Goal: Task Accomplishment & Management: Manage account settings

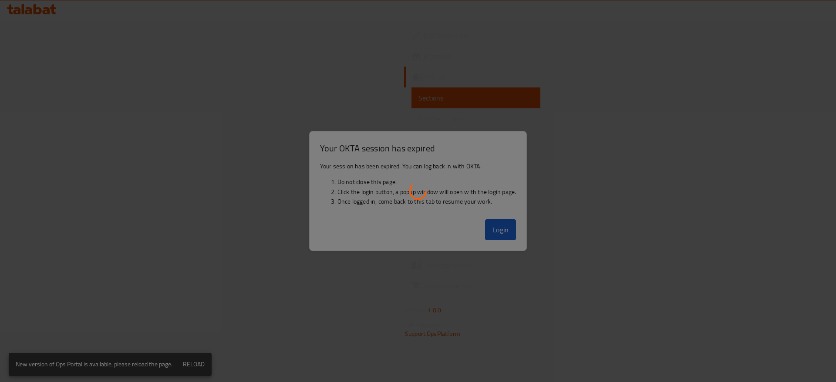
click at [473, 214] on div at bounding box center [418, 191] width 836 height 382
click at [517, 225] on div at bounding box center [418, 191] width 836 height 382
click at [654, 102] on div at bounding box center [418, 191] width 836 height 382
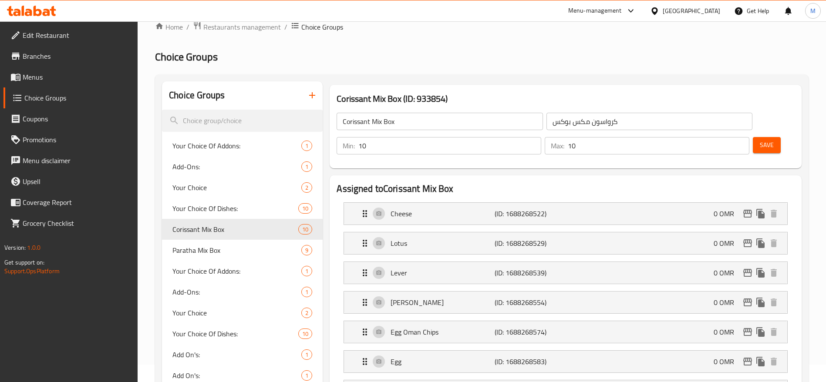
scroll to position [17, 0]
click at [622, 9] on div "Menu-management" at bounding box center [595, 11] width 54 height 10
click at [593, 77] on div "All Plugins Agent Campaigns Center Menu-management Restaurant-Management" at bounding box center [612, 67] width 131 height 78
click at [570, 79] on div "All Plugins Agent Campaigns Center Menu-management Restaurant-Management" at bounding box center [612, 67] width 131 height 78
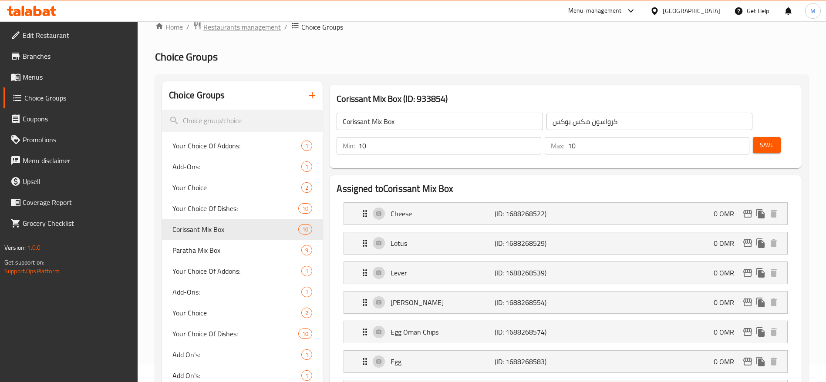
click at [260, 28] on span "Restaurants management" at bounding box center [241, 27] width 77 height 10
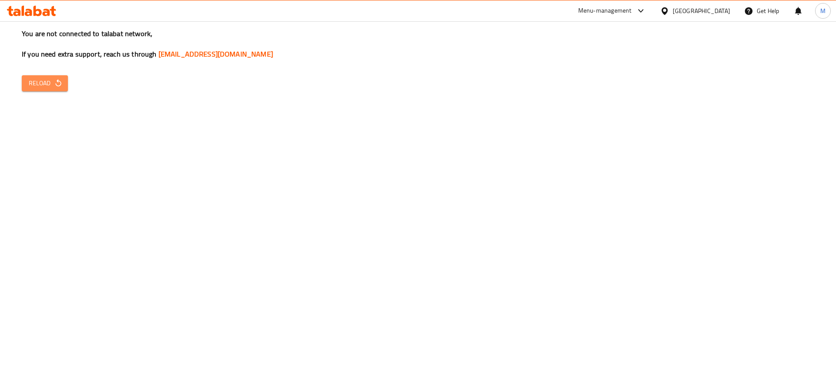
click at [61, 91] on button "Reload" at bounding box center [45, 83] width 46 height 16
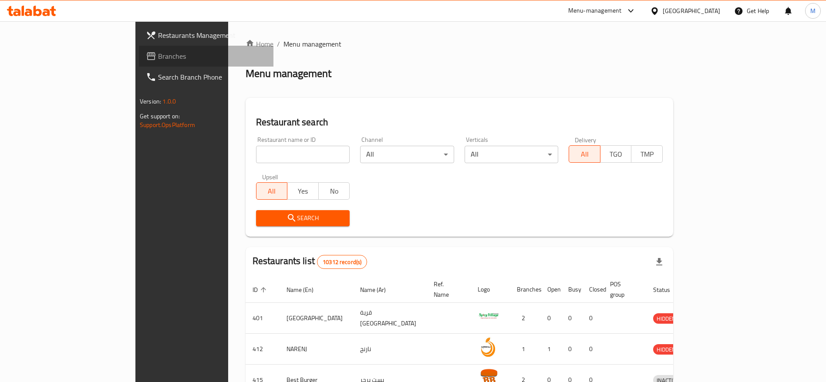
click at [158, 55] on span "Branches" at bounding box center [212, 56] width 108 height 10
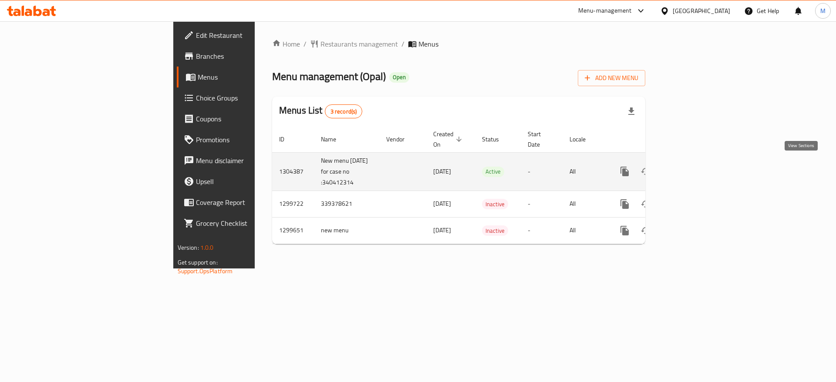
click at [698, 169] on link "enhanced table" at bounding box center [687, 171] width 21 height 21
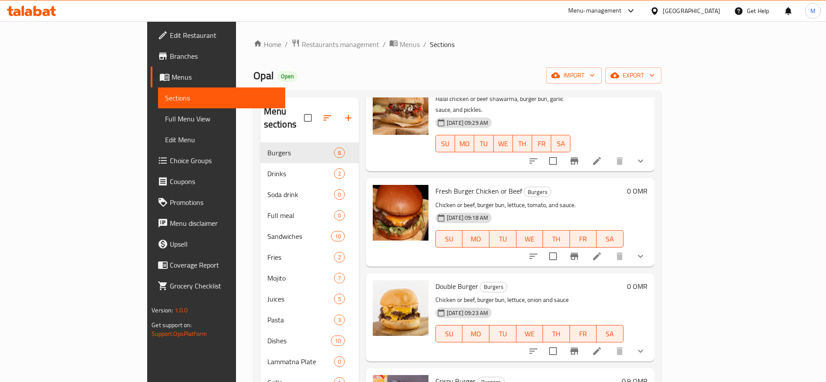
scroll to position [69, 0]
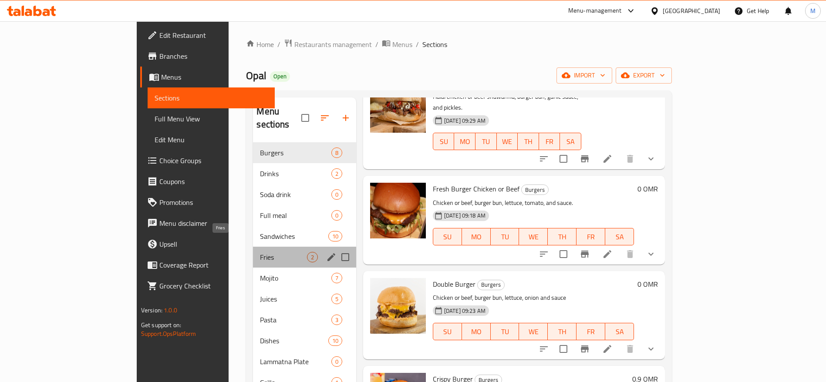
click at [260, 252] on span "Fries" at bounding box center [283, 257] width 47 height 10
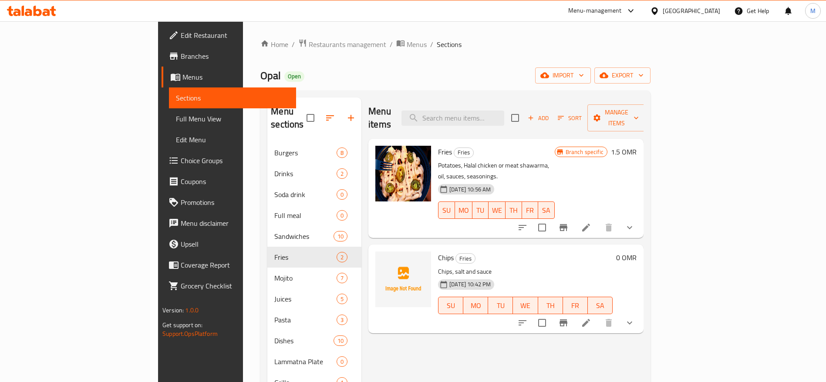
click at [636, 146] on h6 "1.5 OMR" at bounding box center [624, 152] width 26 height 12
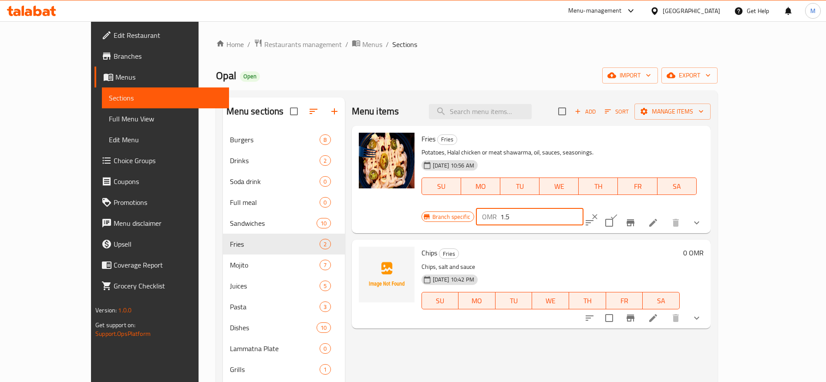
drag, startPoint x: 712, startPoint y: 137, endPoint x: 655, endPoint y: 133, distance: 57.6
click at [637, 207] on div "OMR 1.5 ​" at bounding box center [556, 216] width 161 height 19
type input "0"
click at [618, 212] on icon "ok" at bounding box center [613, 216] width 9 height 9
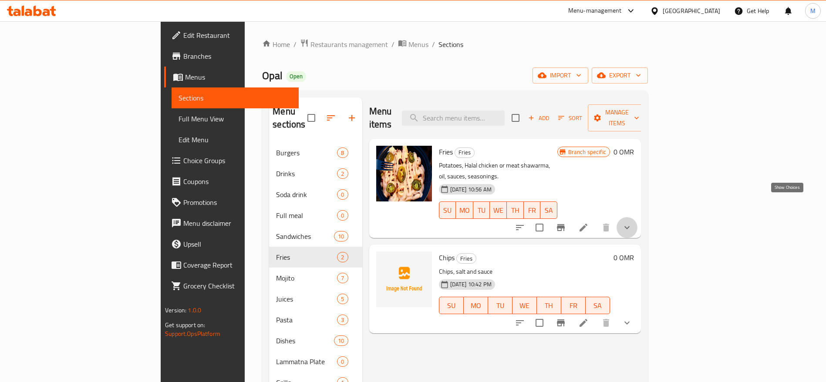
click at [632, 222] on icon "show more" at bounding box center [627, 227] width 10 height 10
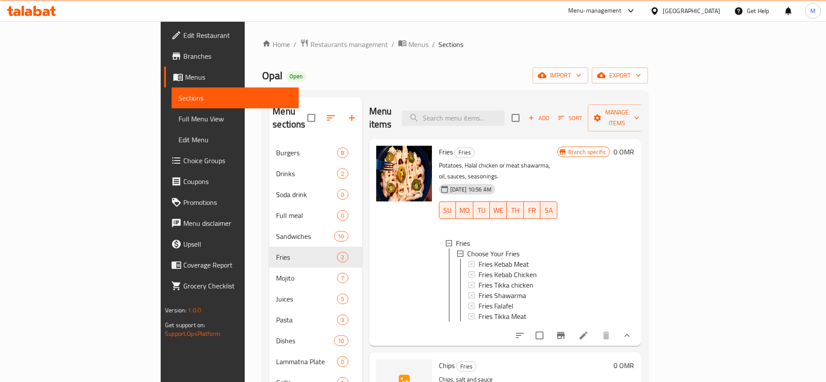
scroll to position [1, 0]
